Goal: Navigation & Orientation: Find specific page/section

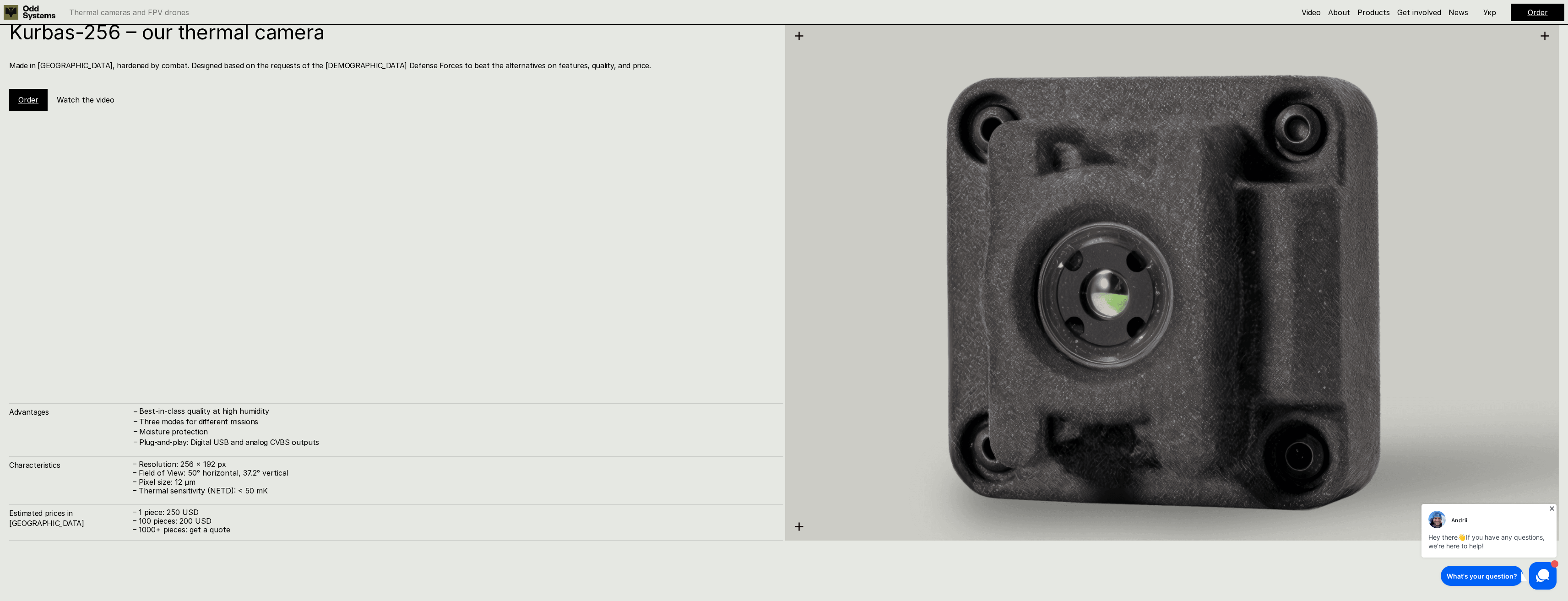
scroll to position [1830, 0]
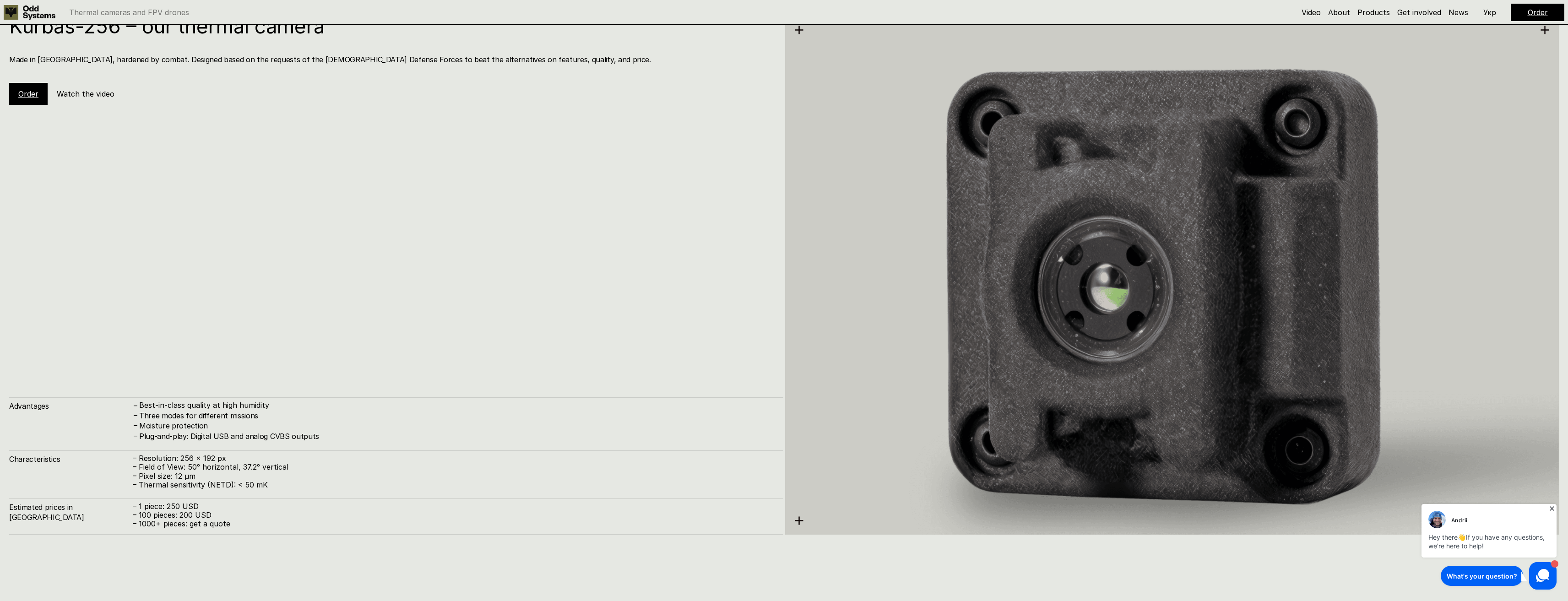
click at [962, 350] on img at bounding box center [1172, 274] width 774 height 795
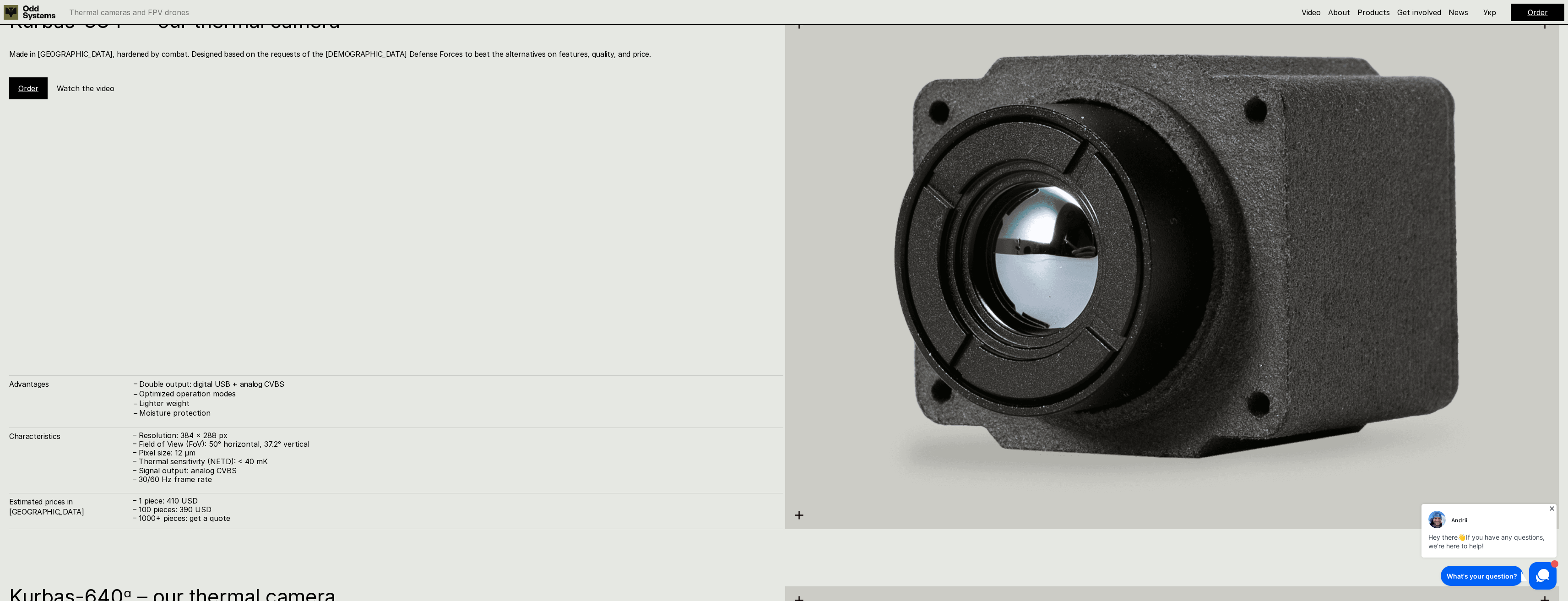
scroll to position [2470, 0]
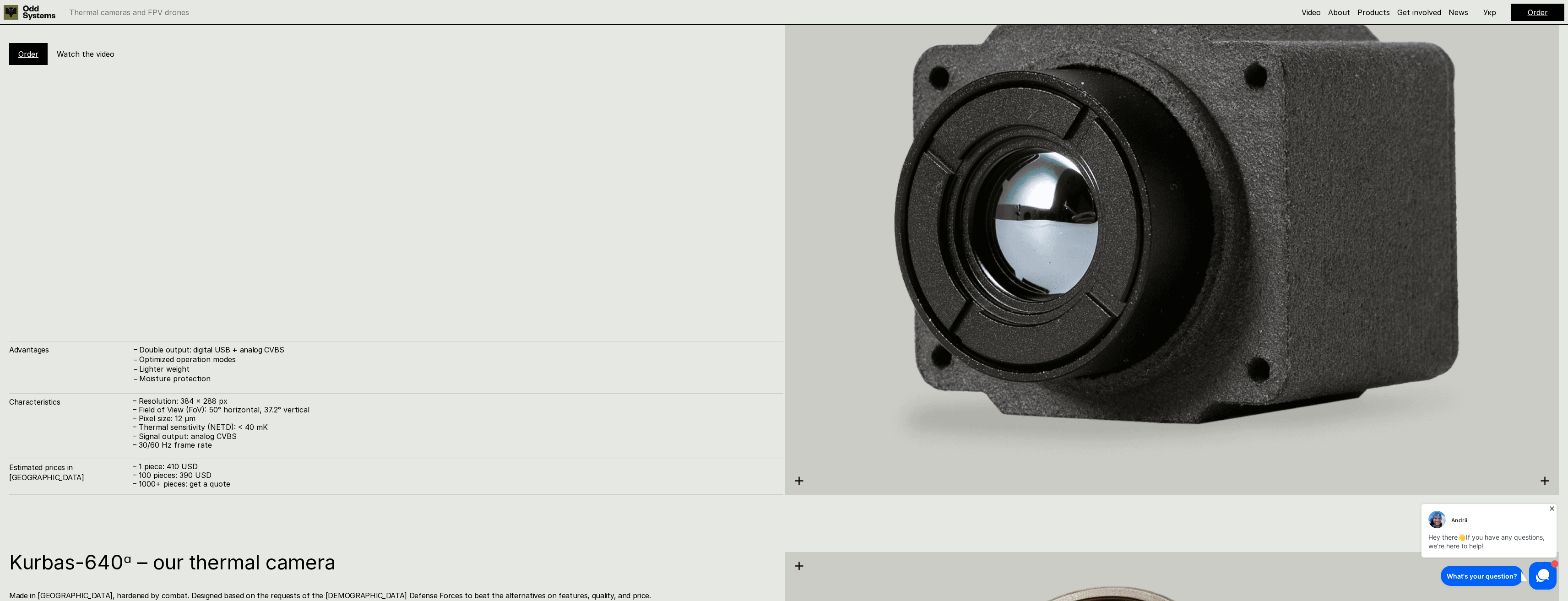
click at [1537, 16] on link "Order" at bounding box center [1538, 12] width 20 height 9
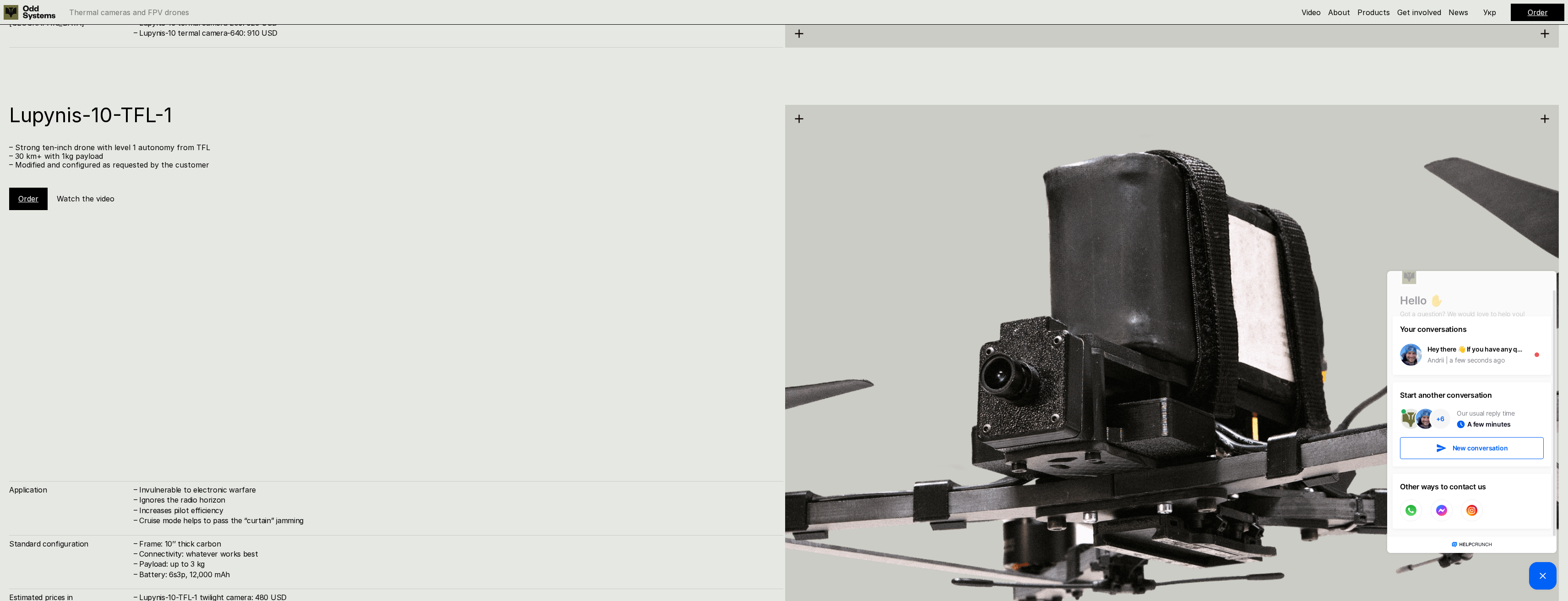
scroll to position [4758, 0]
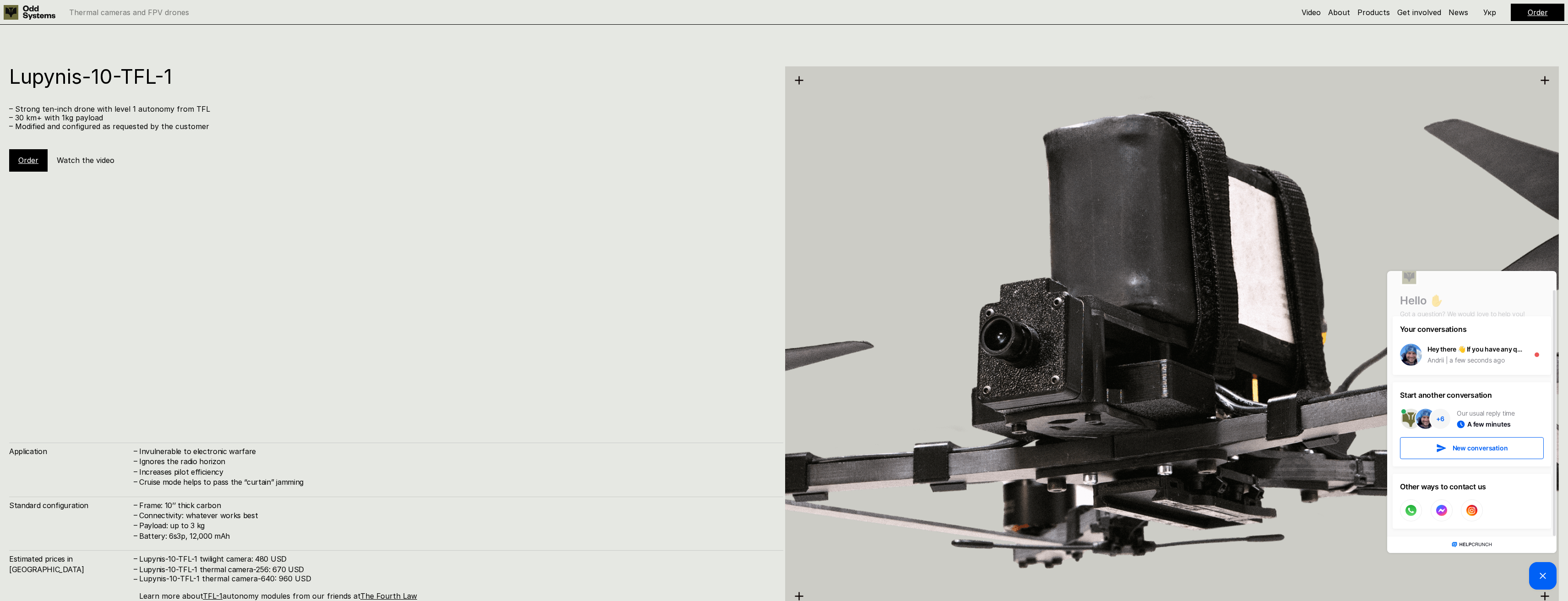
click at [23, 158] on link "Order" at bounding box center [28, 160] width 20 height 9
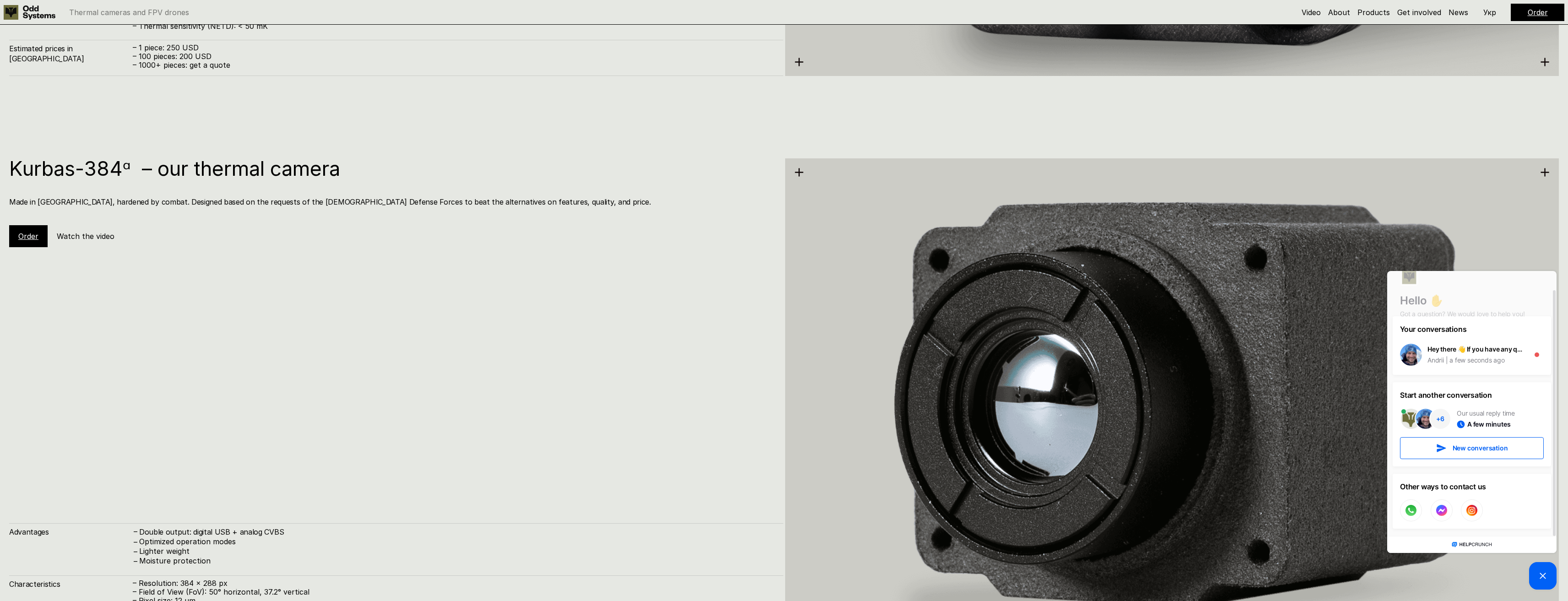
scroll to position [2288, 0]
click at [19, 237] on link "Order" at bounding box center [28, 237] width 20 height 9
click at [20, 237] on link "Order" at bounding box center [28, 237] width 20 height 9
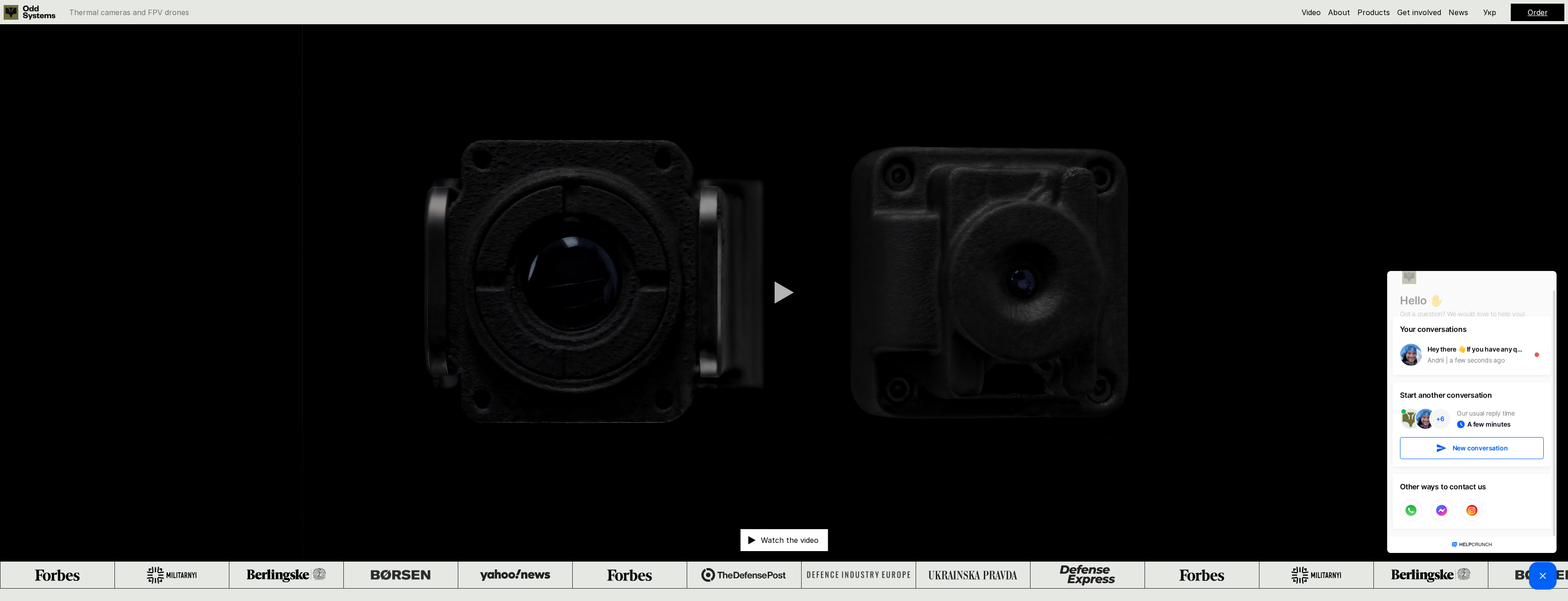
scroll to position [0, 0]
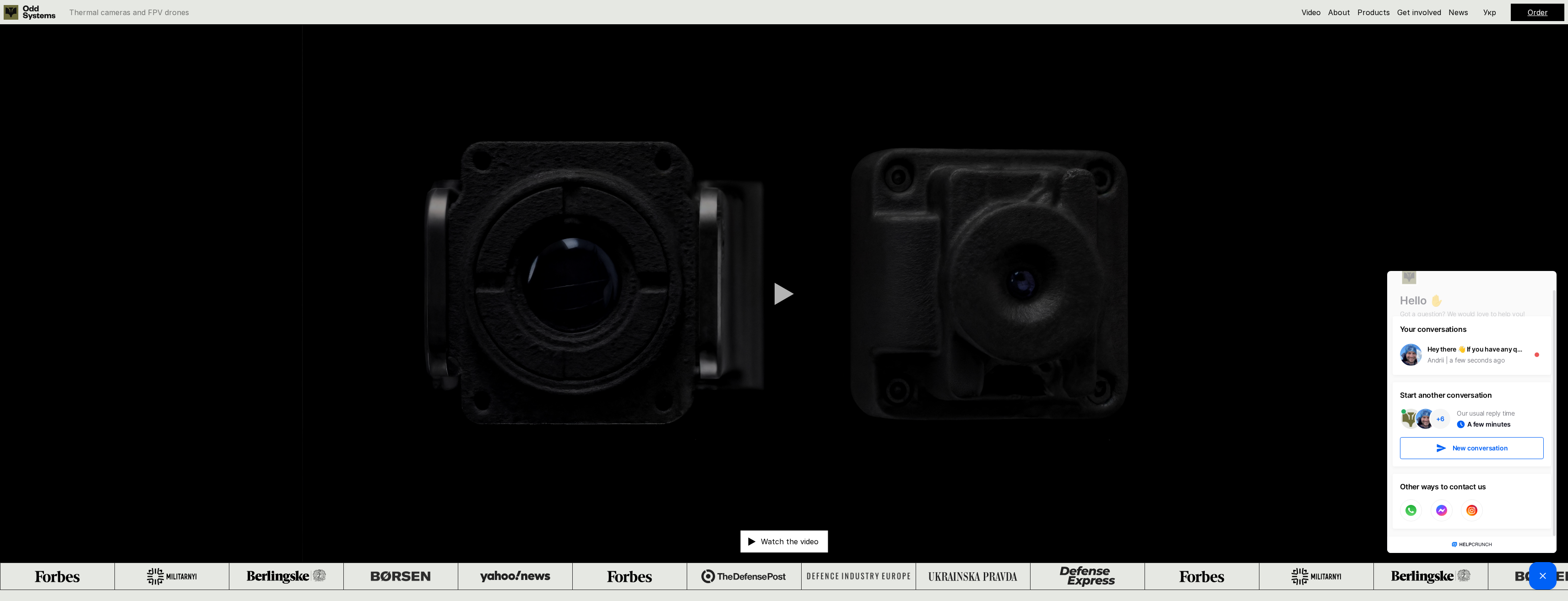
click at [700, 289] on video at bounding box center [784, 293] width 1568 height 537
click at [1313, 10] on link "Video" at bounding box center [1311, 12] width 19 height 9
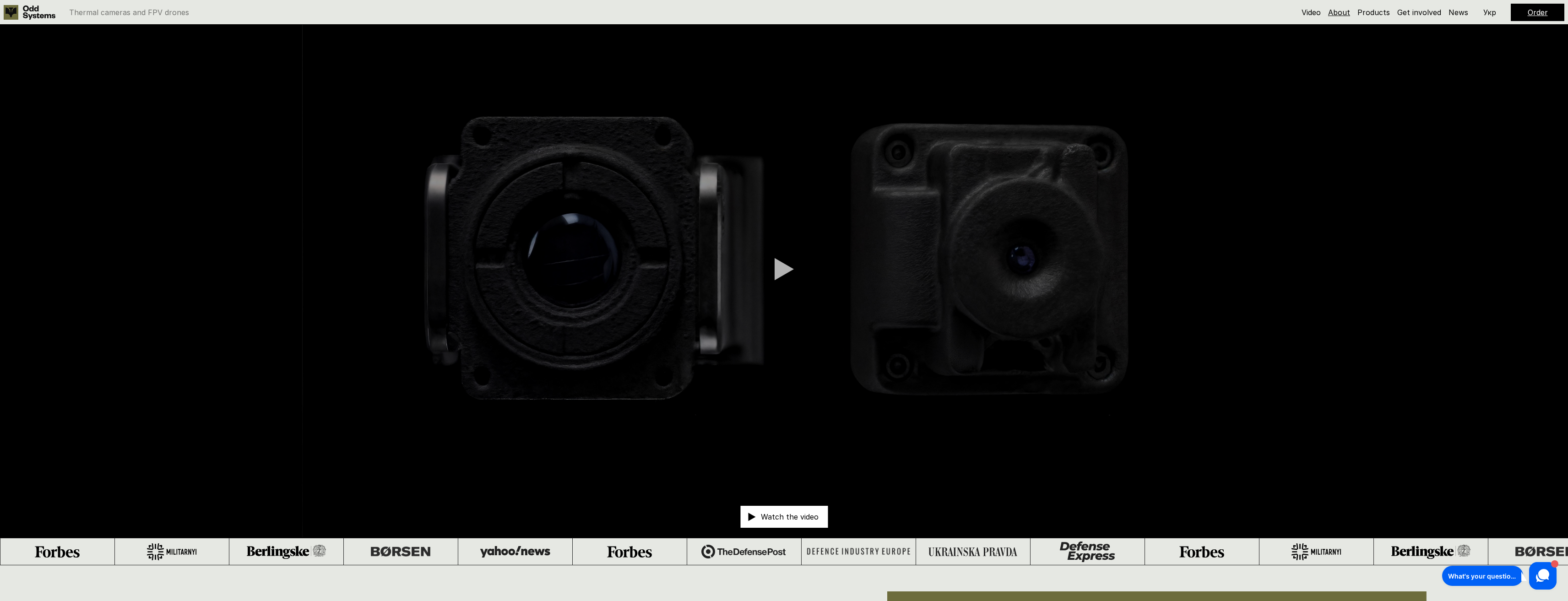
click at [1345, 12] on link "About" at bounding box center [1339, 12] width 22 height 9
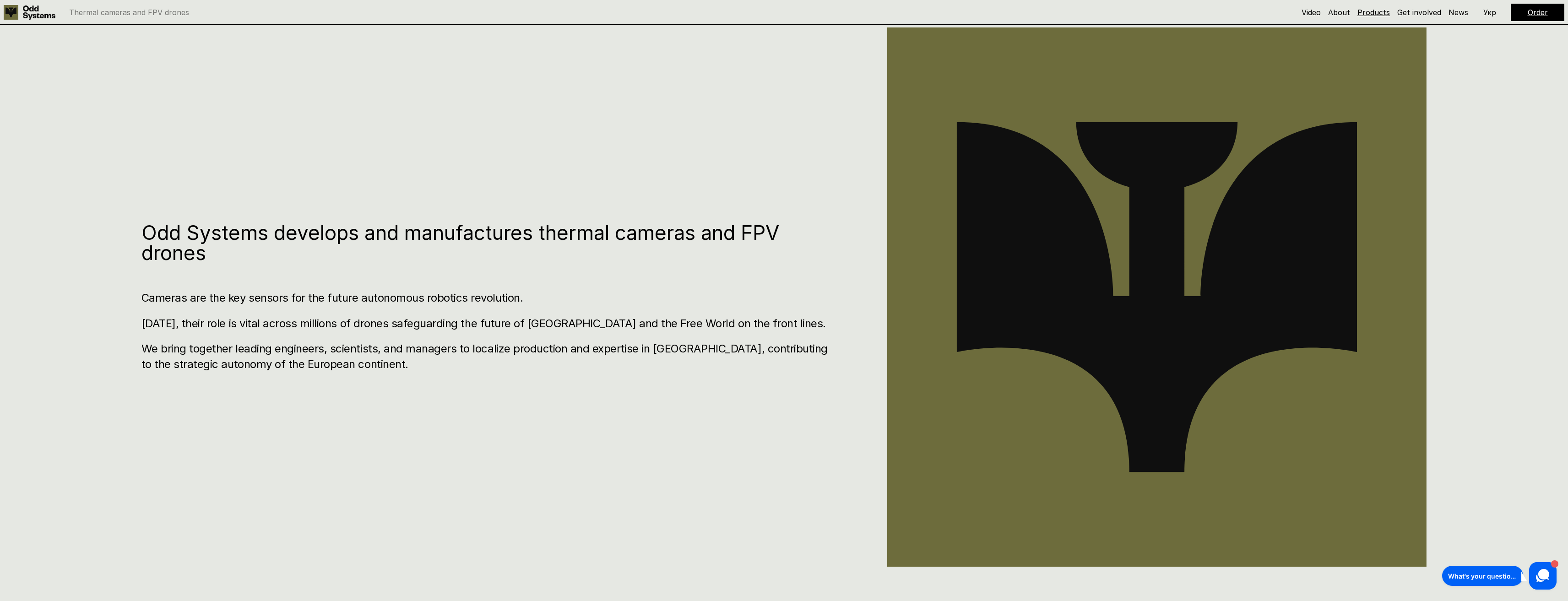
click at [1379, 11] on link "Products" at bounding box center [1373, 12] width 32 height 9
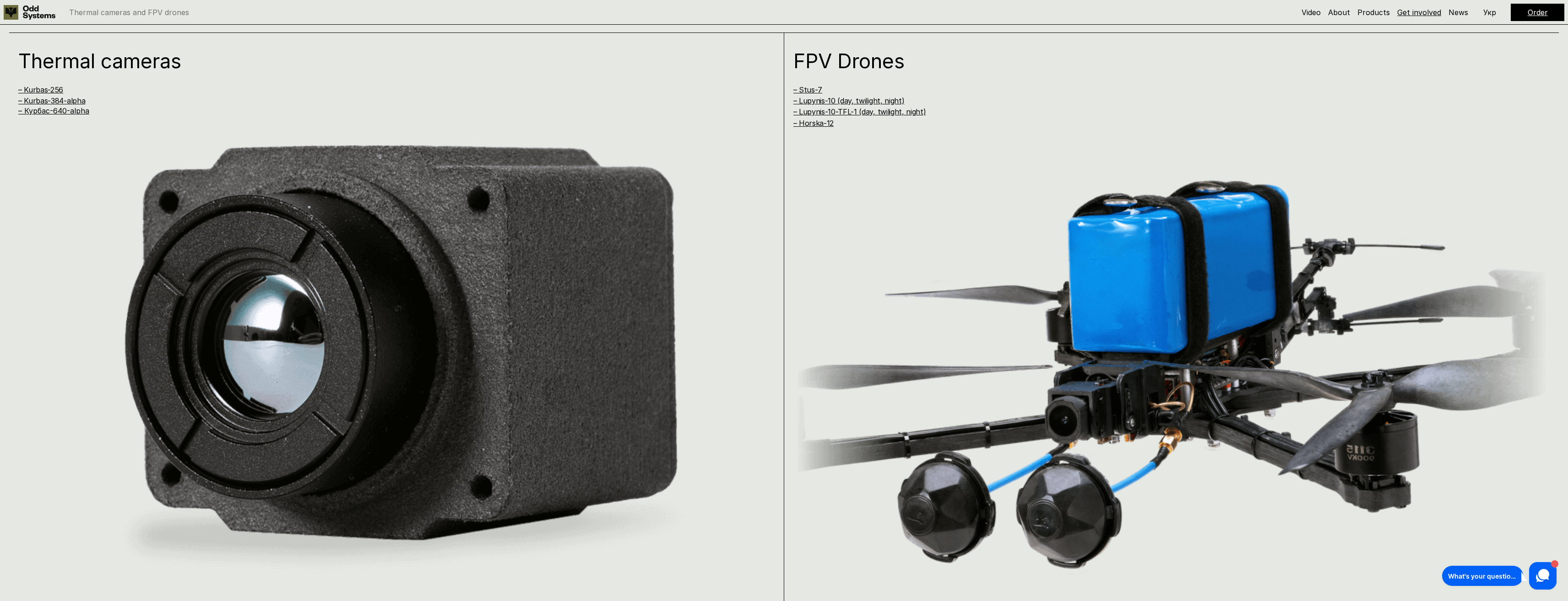
click at [1409, 12] on link "Get involved" at bounding box center [1419, 12] width 44 height 9
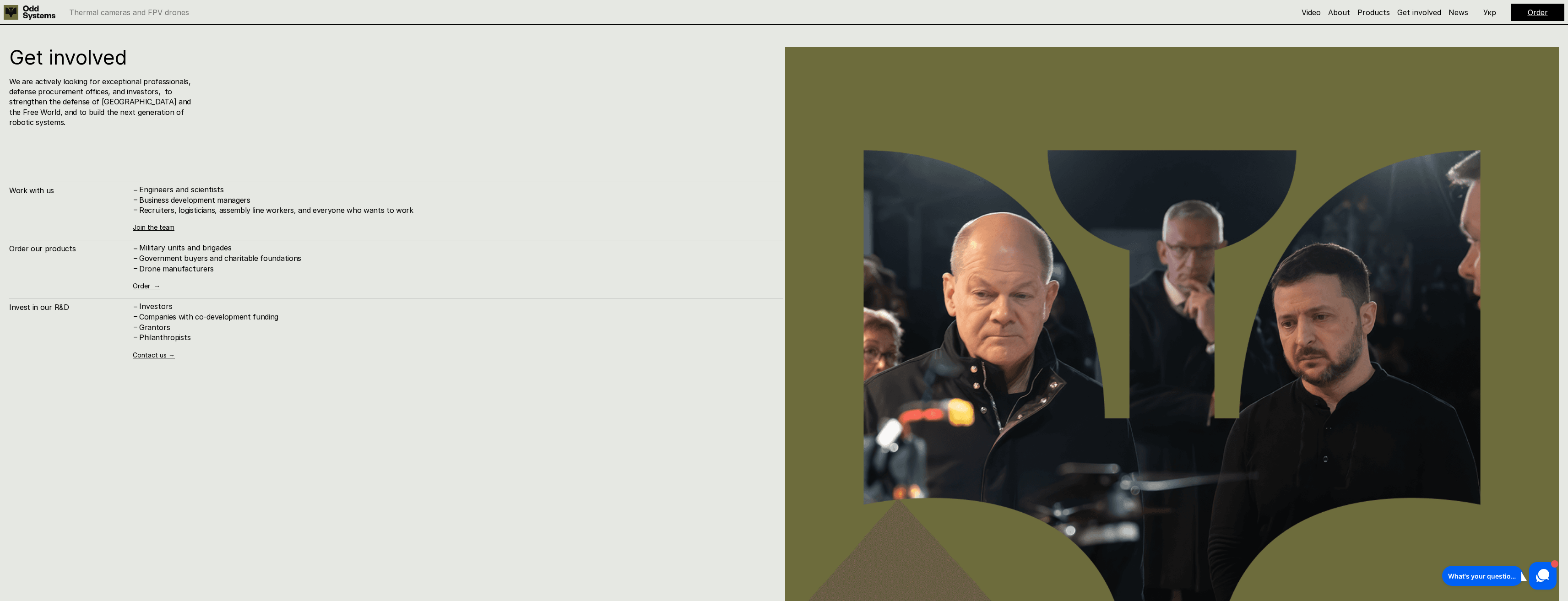
click at [1523, 15] on div "Order" at bounding box center [1538, 12] width 54 height 18
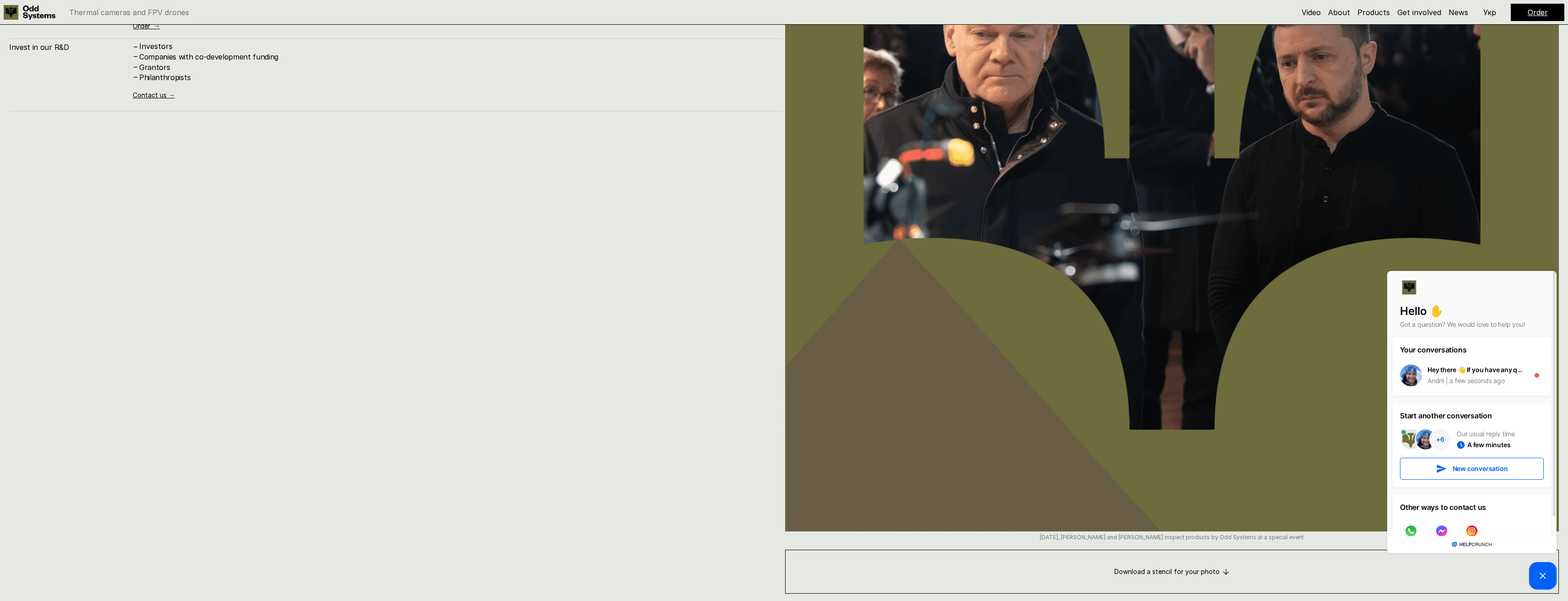
scroll to position [6225, 0]
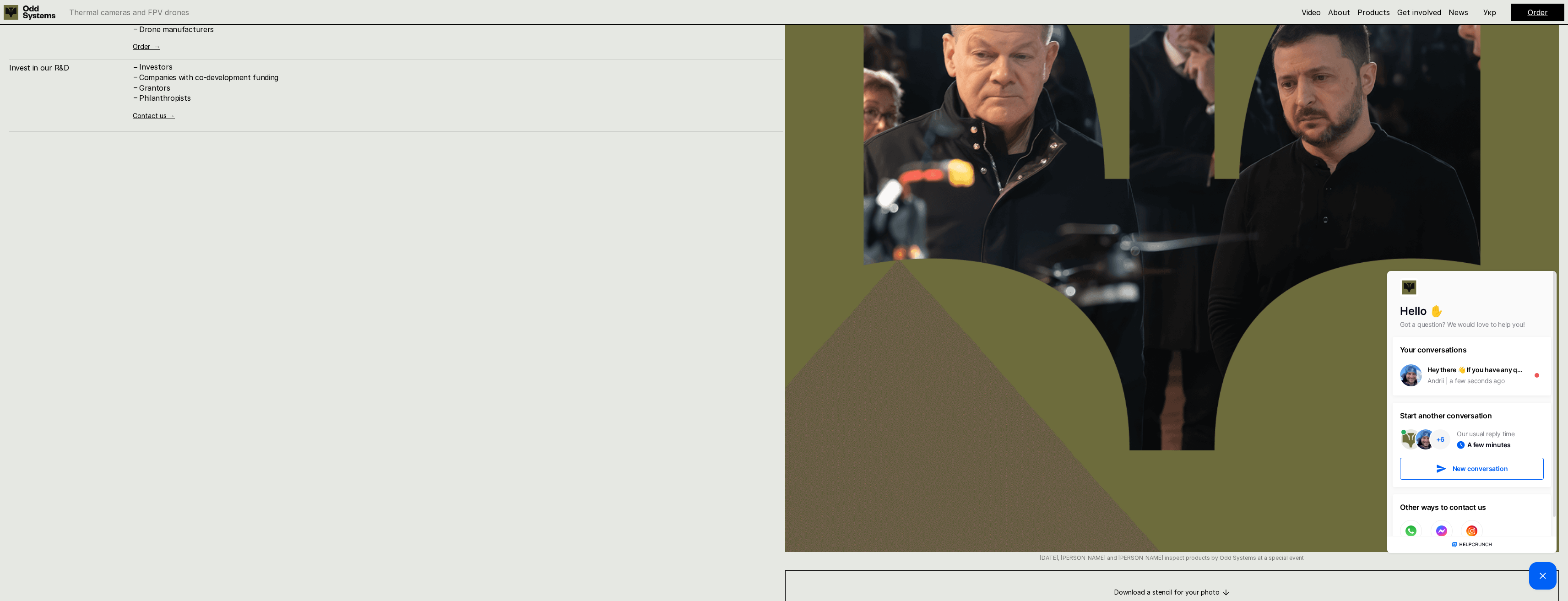
click at [1536, 583] on picture at bounding box center [1542, 575] width 27 height 27
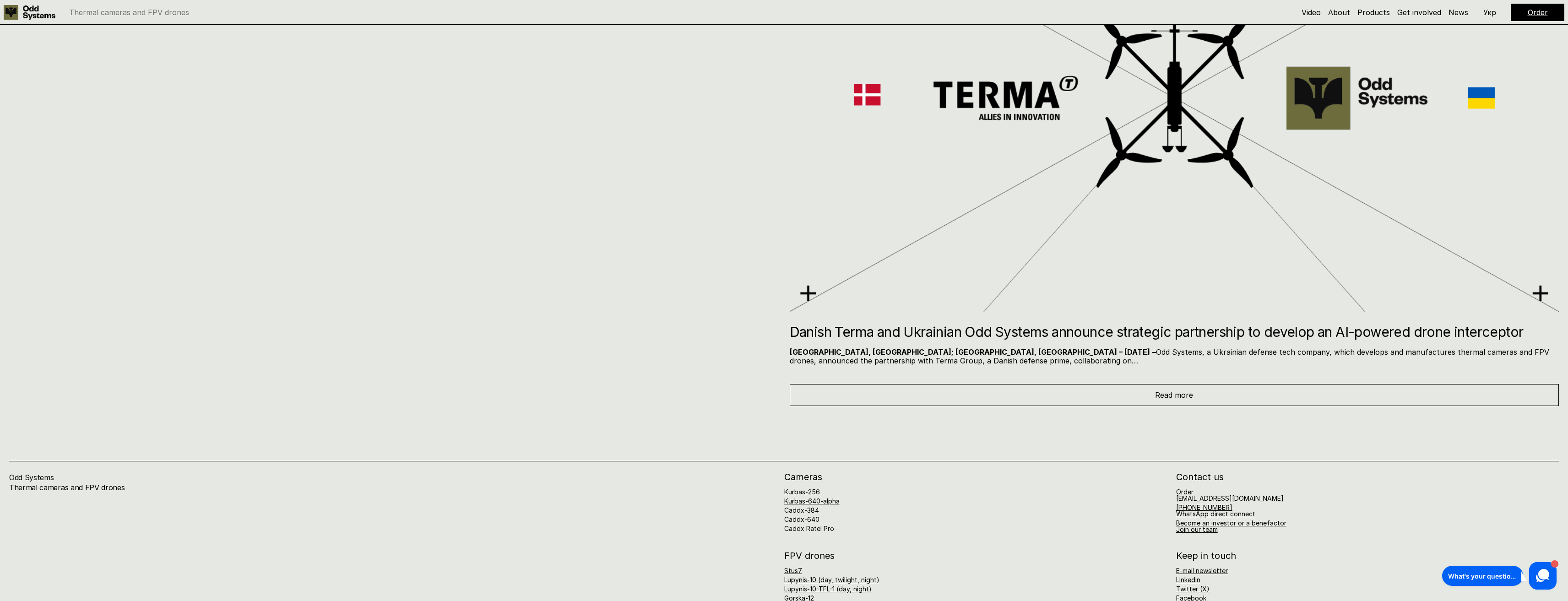
scroll to position [7129, 0]
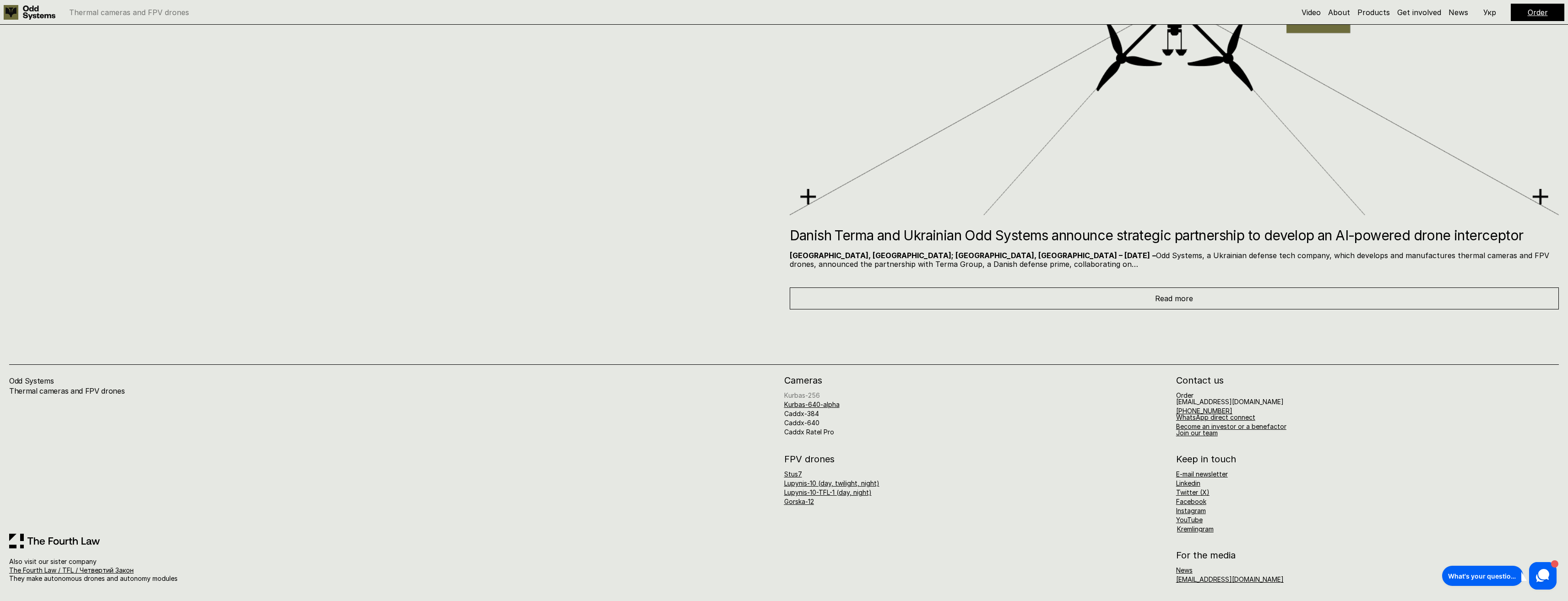
click at [804, 392] on link "Kurbas-256" at bounding box center [802, 395] width 36 height 8
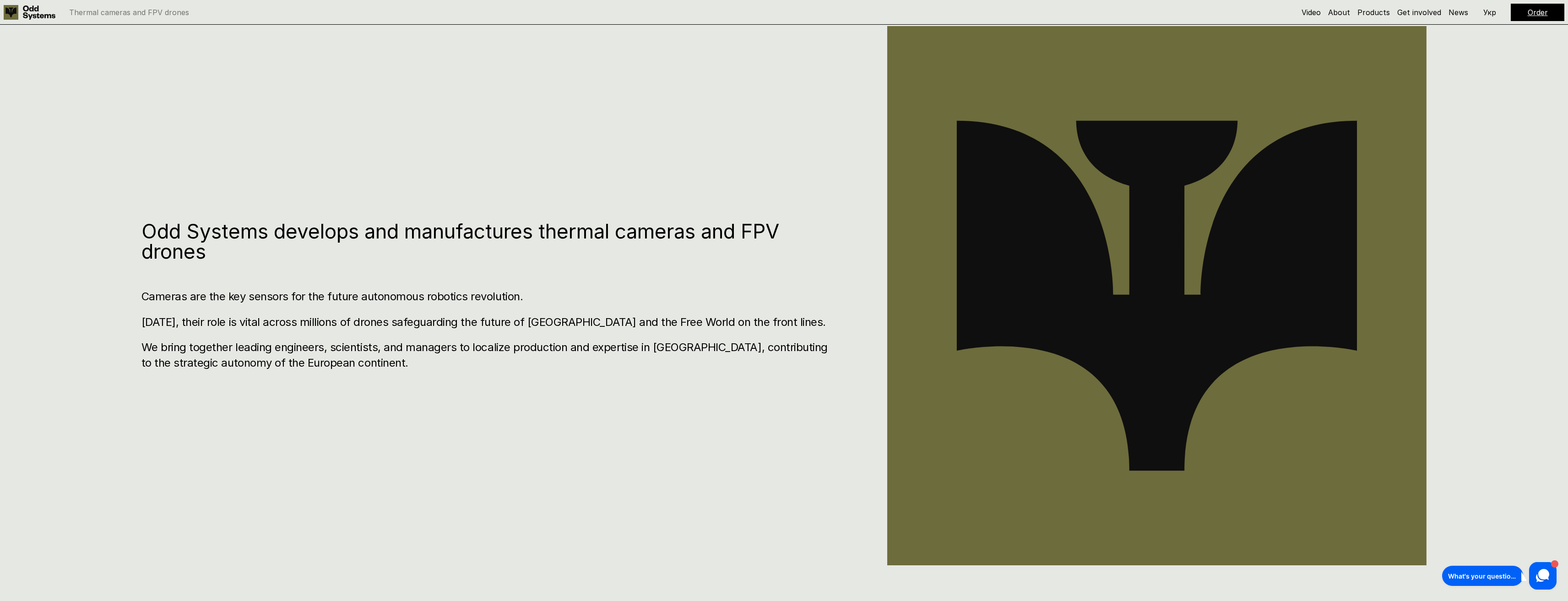
scroll to position [25, 0]
